Goal: Task Accomplishment & Management: Manage account settings

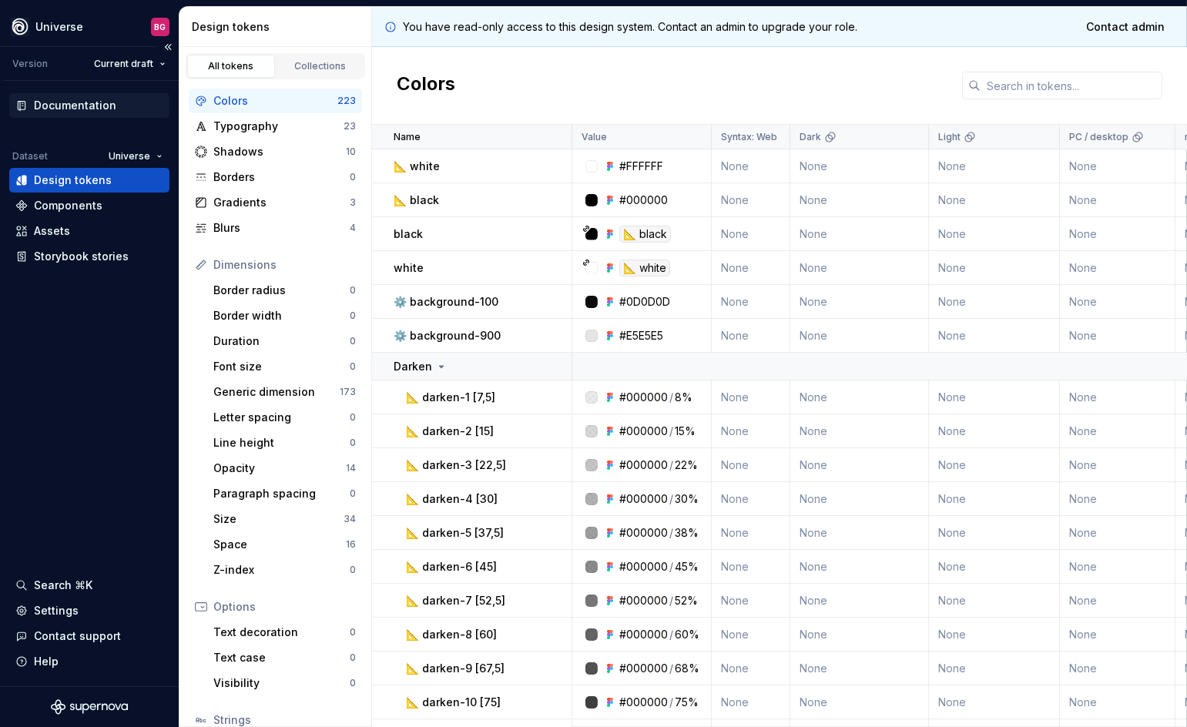
click at [71, 105] on div "Documentation" at bounding box center [75, 105] width 82 height 15
click at [156, 25] on html "Universe BG Version Current draft Documentation Dataset Universe Design tokens …" at bounding box center [593, 363] width 1187 height 727
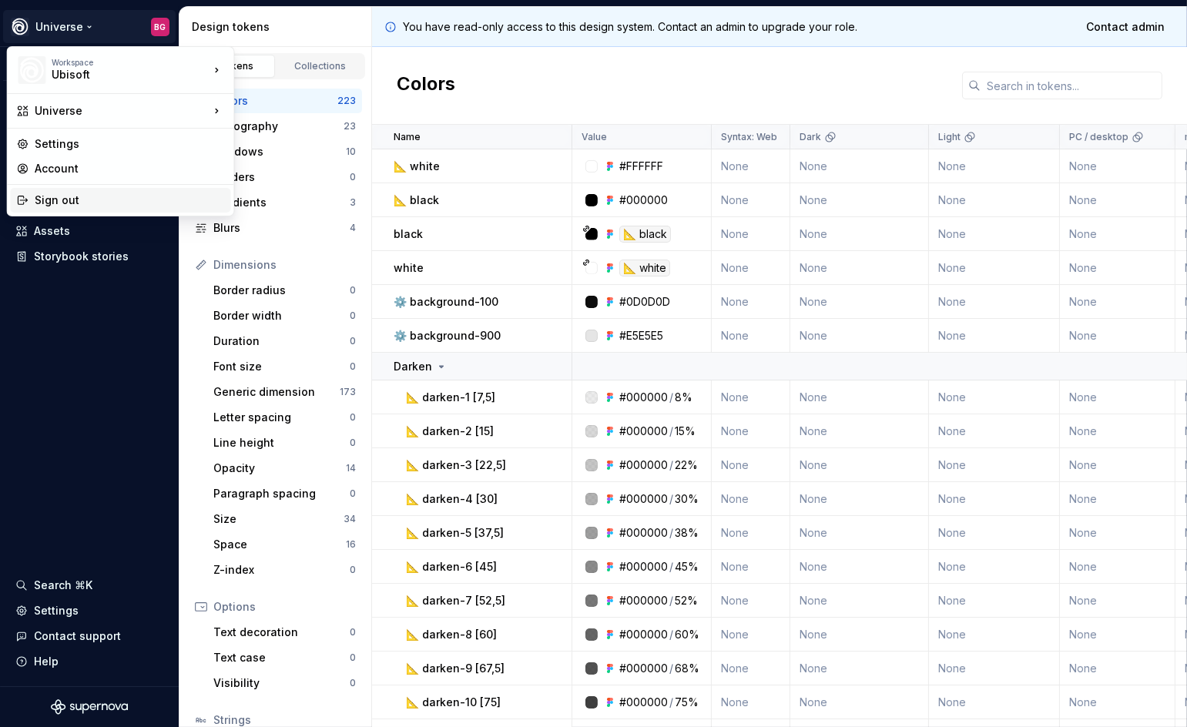
click at [78, 206] on div "Sign out" at bounding box center [129, 199] width 189 height 15
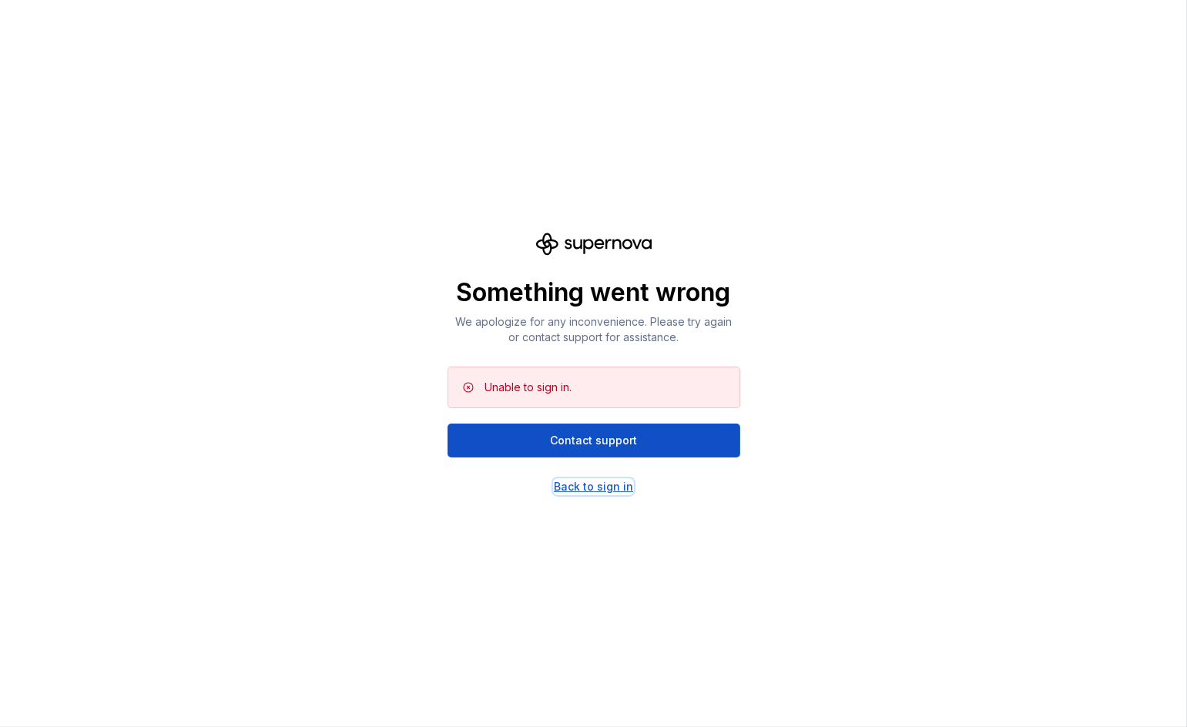
click at [601, 482] on div "Back to sign in" at bounding box center [593, 486] width 79 height 15
